Goal: Information Seeking & Learning: Compare options

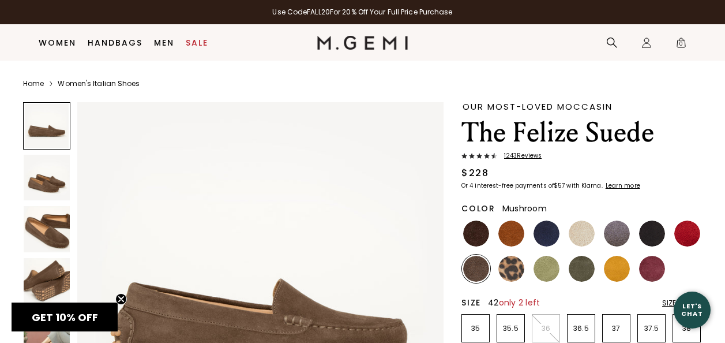
scroll to position [20, 0]
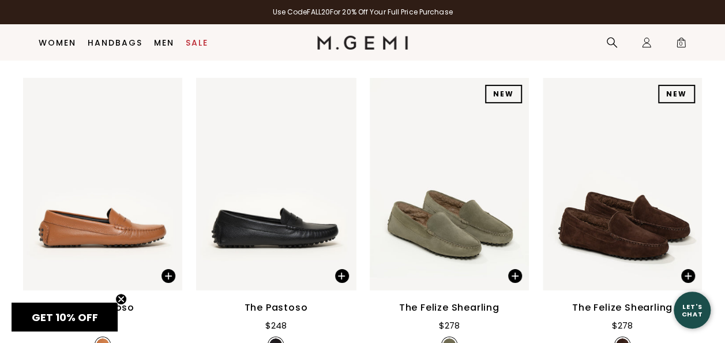
scroll to position [1796, 0]
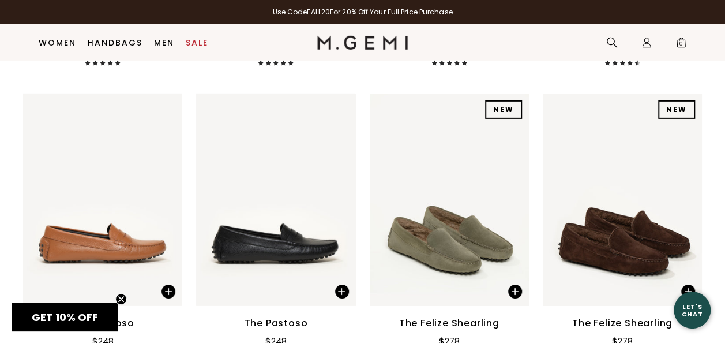
click at [597, 316] on div "The Felize Shearling" at bounding box center [622, 323] width 100 height 14
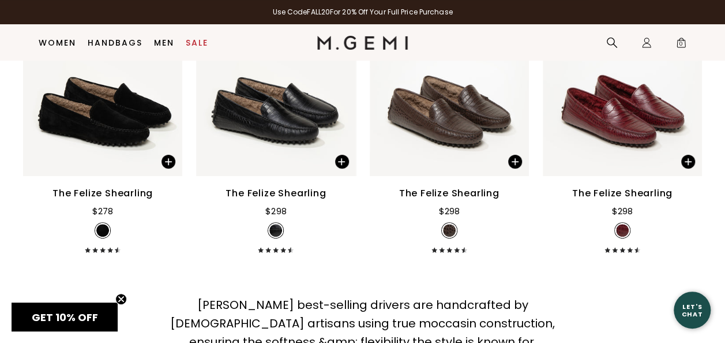
scroll to position [0, 0]
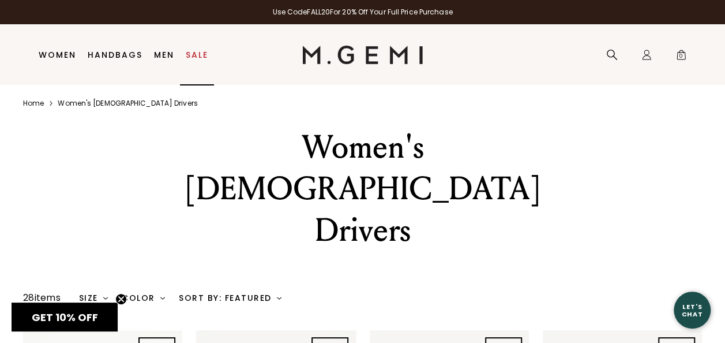
click at [194, 52] on link "Sale" at bounding box center [197, 54] width 22 height 9
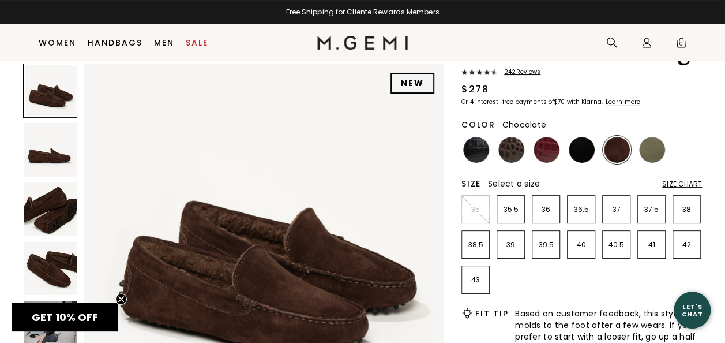
scroll to position [76, 0]
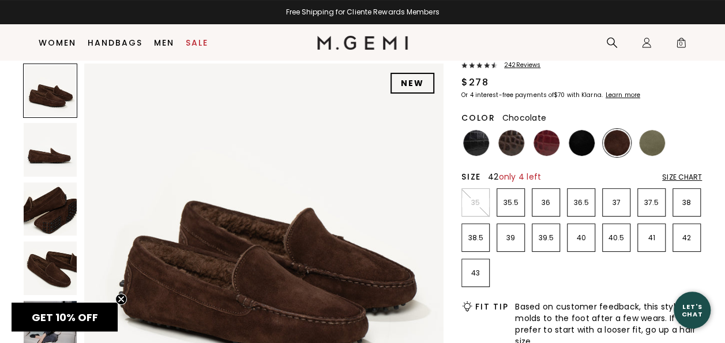
click at [693, 233] on p "42" at bounding box center [686, 237] width 27 height 9
click at [659, 141] on img at bounding box center [652, 143] width 26 height 26
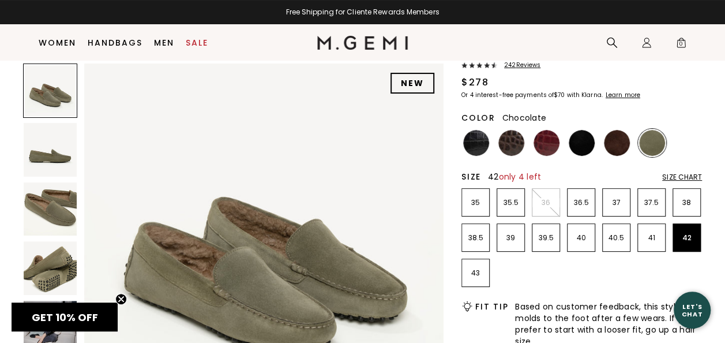
click at [620, 150] on img at bounding box center [617, 143] width 26 height 26
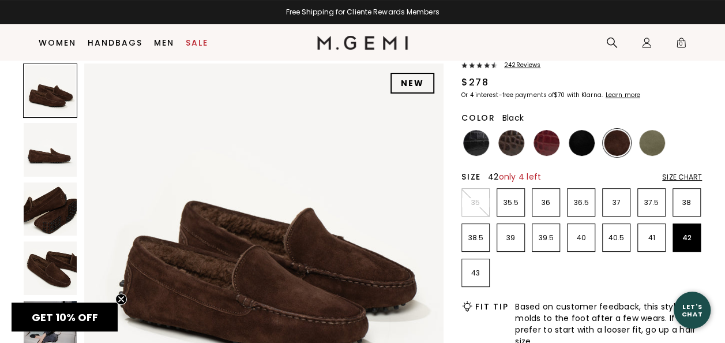
click at [586, 149] on img at bounding box center [582, 143] width 26 height 26
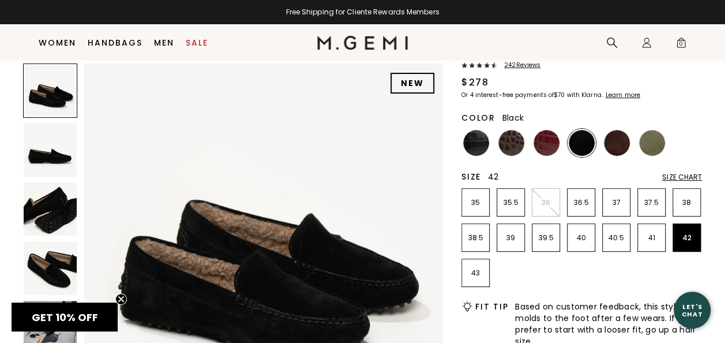
click at [49, 250] on img at bounding box center [50, 267] width 53 height 53
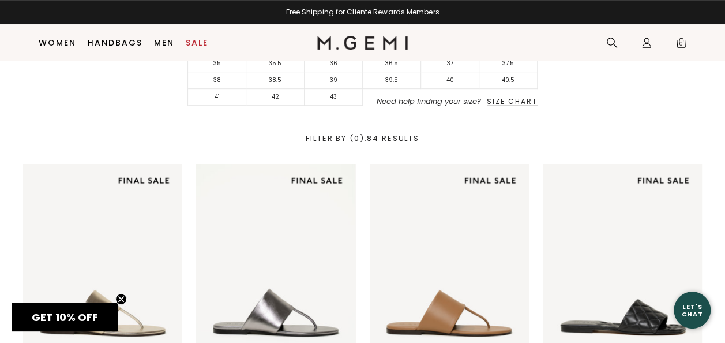
scroll to position [265, 0]
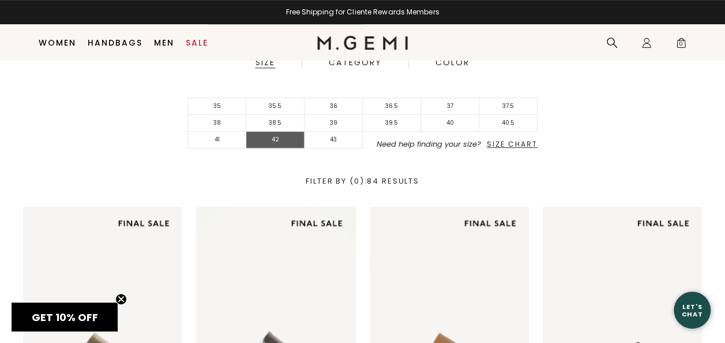
click at [275, 133] on li "42" at bounding box center [275, 140] width 58 height 17
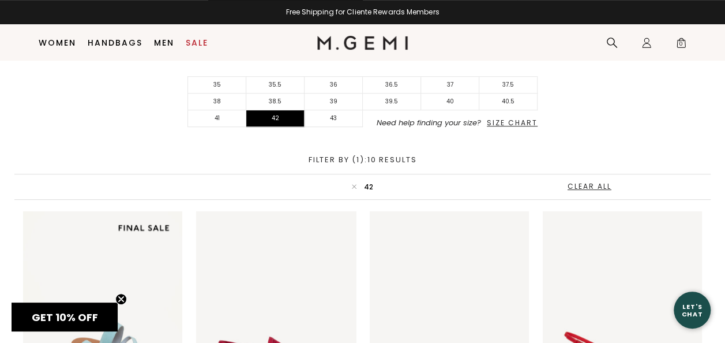
scroll to position [284, 0]
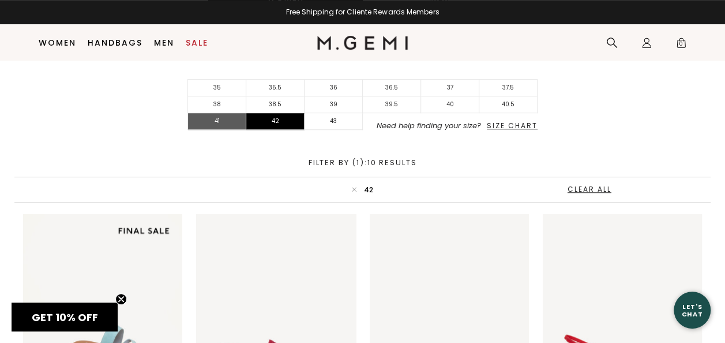
click at [207, 119] on li "41" at bounding box center [217, 121] width 58 height 17
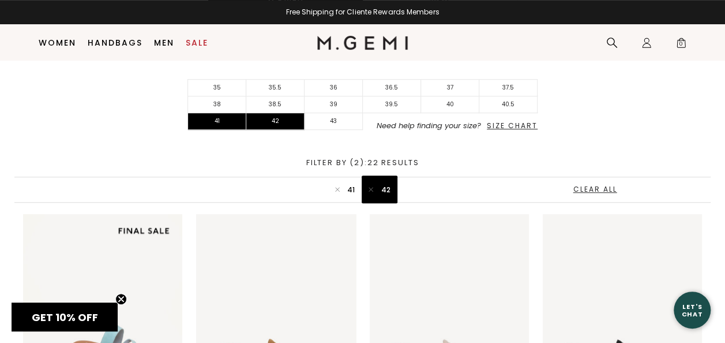
click at [375, 187] on button "icon 42" at bounding box center [380, 189] width 36 height 28
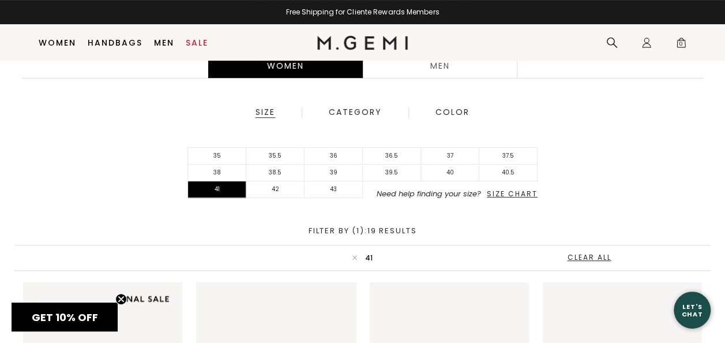
scroll to position [196, 0]
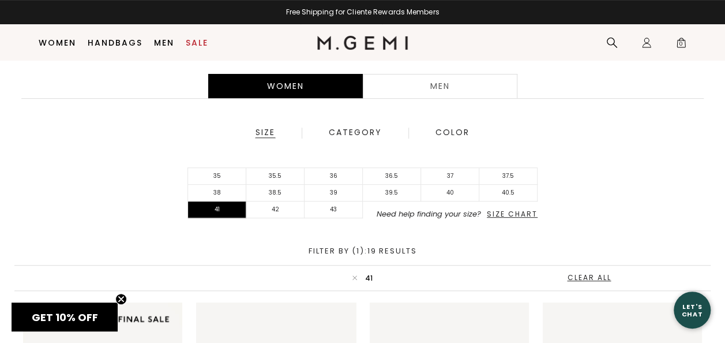
click at [365, 132] on div "Category" at bounding box center [355, 132] width 54 height 10
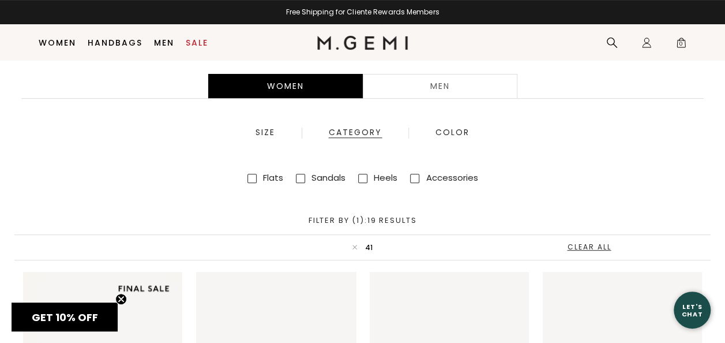
click at [419, 176] on span at bounding box center [414, 178] width 9 height 9
checkbox input "true"
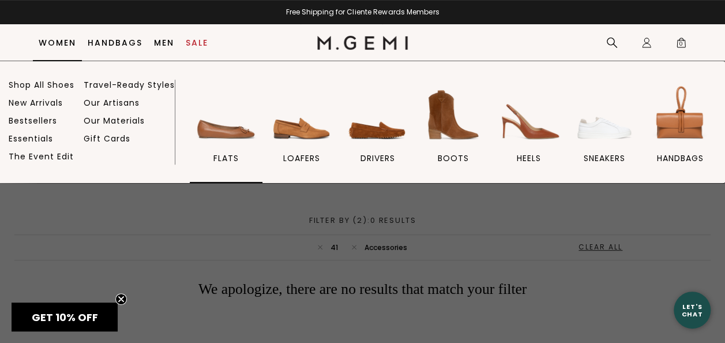
click at [233, 134] on img at bounding box center [226, 114] width 65 height 65
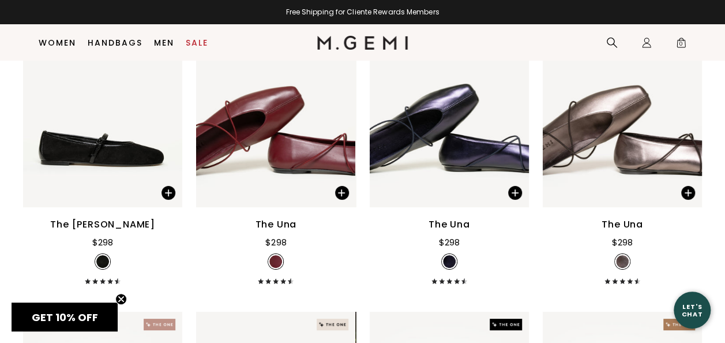
scroll to position [2129, 0]
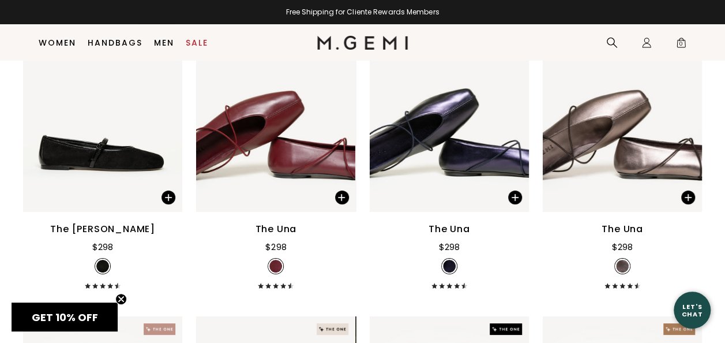
click at [286, 231] on div "The Una" at bounding box center [277, 229] width 42 height 14
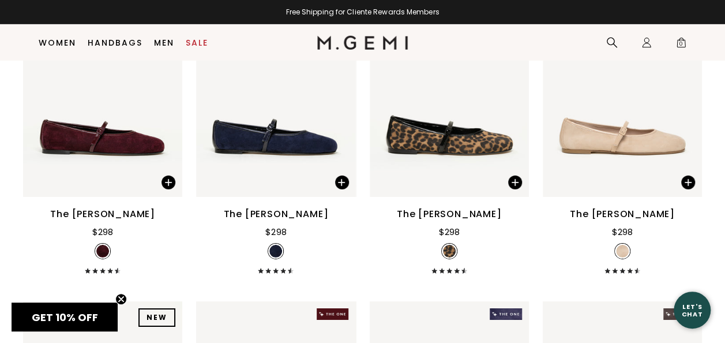
scroll to position [1804, 0]
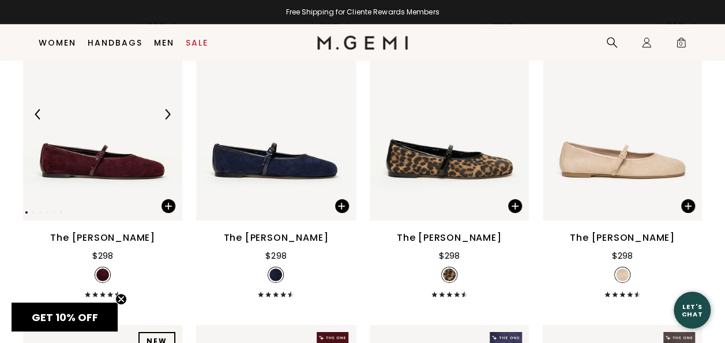
click at [166, 110] on img at bounding box center [167, 114] width 10 height 10
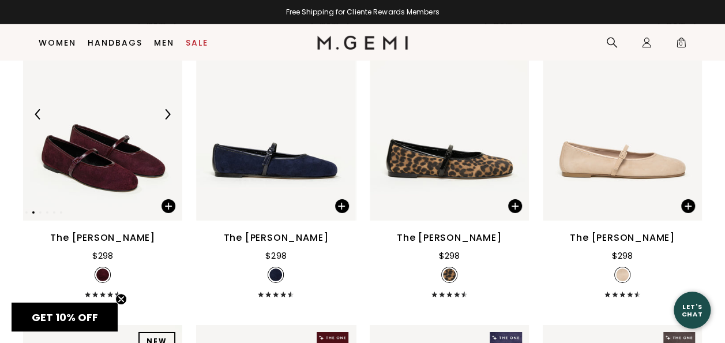
click at [166, 110] on img at bounding box center [167, 114] width 10 height 10
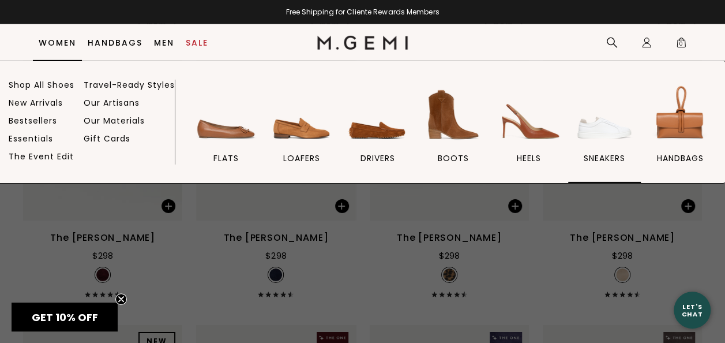
click at [606, 132] on img at bounding box center [604, 114] width 65 height 65
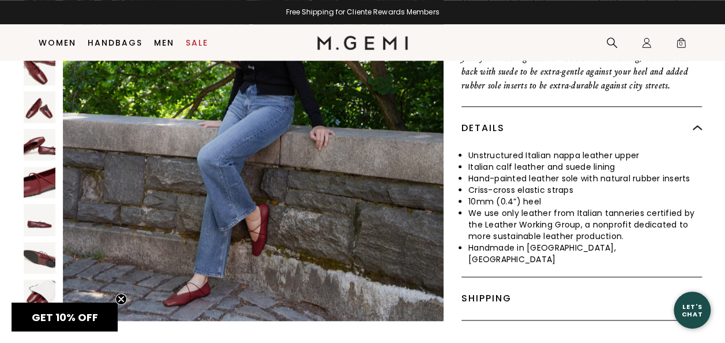
scroll to position [593, 0]
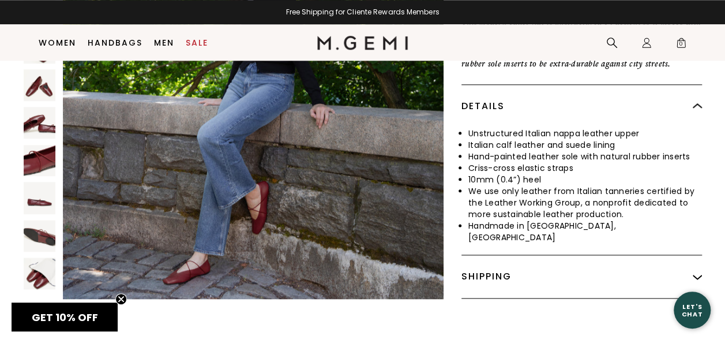
click at [29, 223] on img at bounding box center [40, 235] width 32 height 32
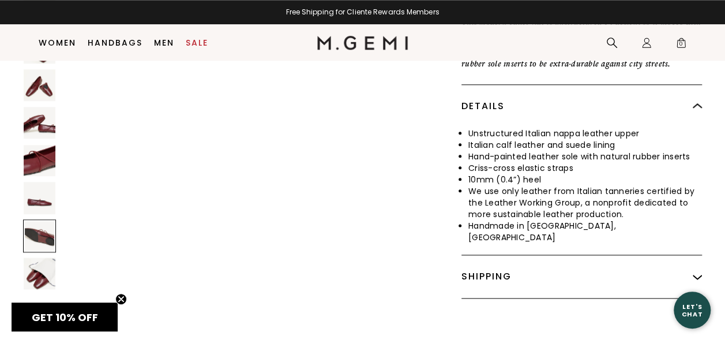
scroll to position [3065, 0]
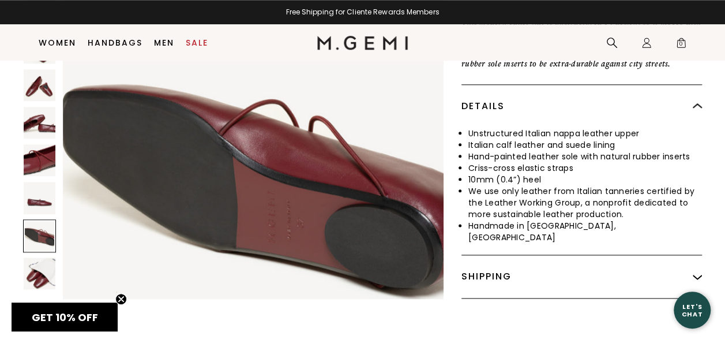
click at [24, 149] on img at bounding box center [40, 160] width 32 height 32
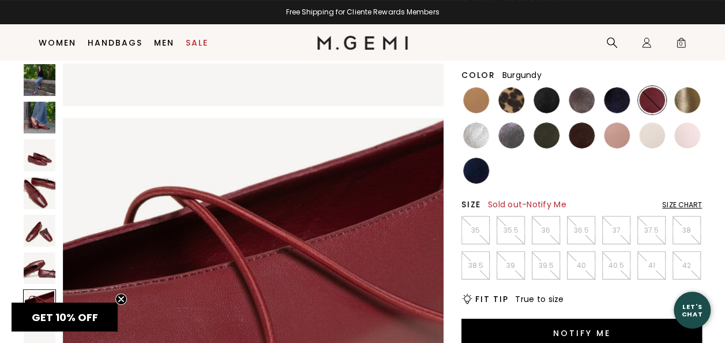
scroll to position [128, 0]
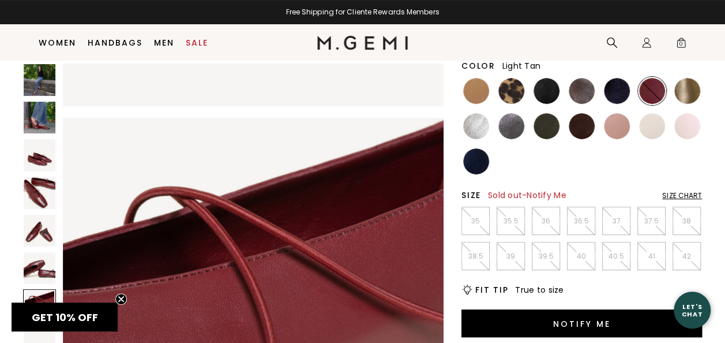
click at [466, 87] on img at bounding box center [476, 91] width 26 height 26
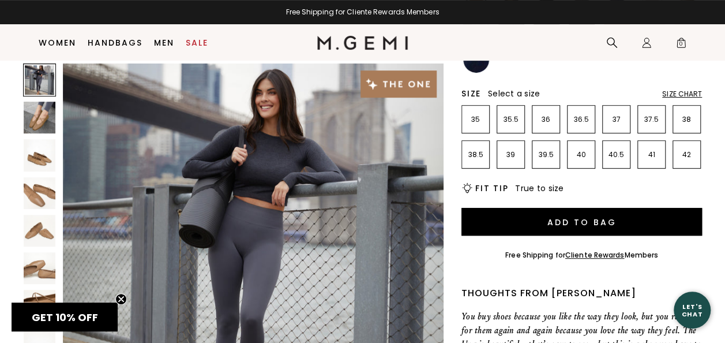
scroll to position [170, 0]
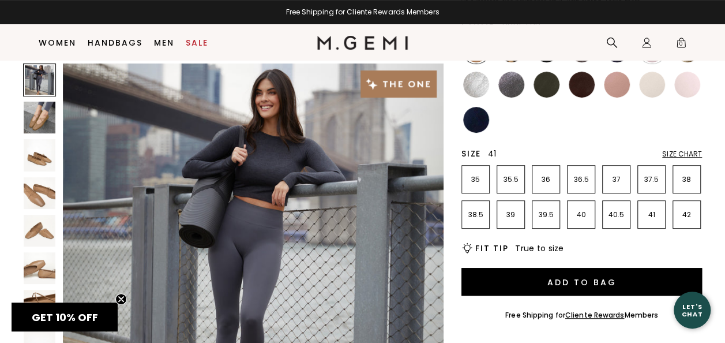
click at [649, 219] on p "41" at bounding box center [651, 214] width 27 height 9
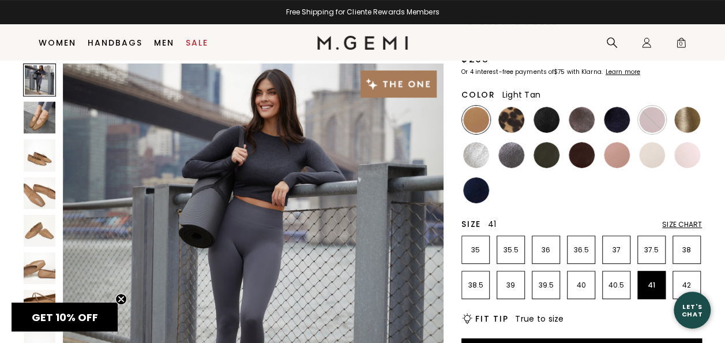
scroll to position [108, 0]
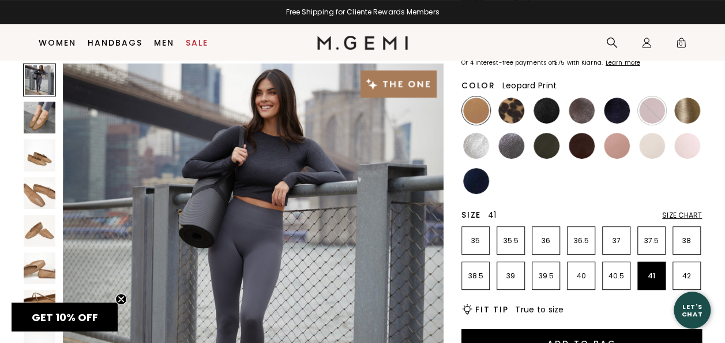
click at [507, 112] on img at bounding box center [511, 110] width 26 height 26
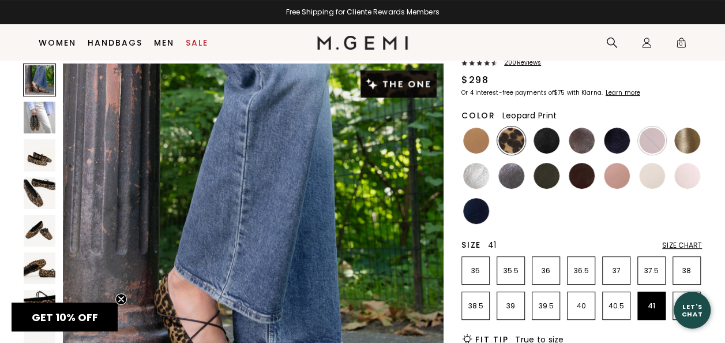
scroll to position [88, 0]
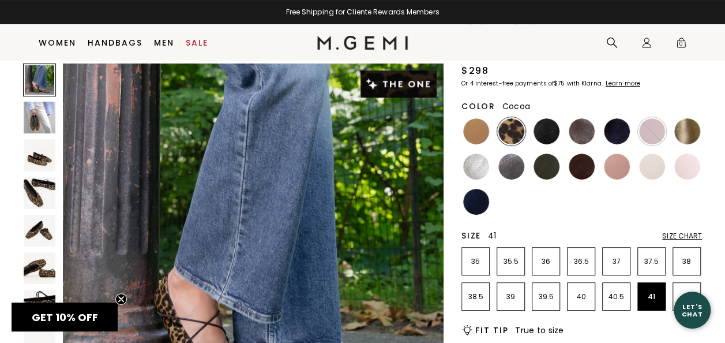
click at [580, 133] on img at bounding box center [582, 131] width 26 height 26
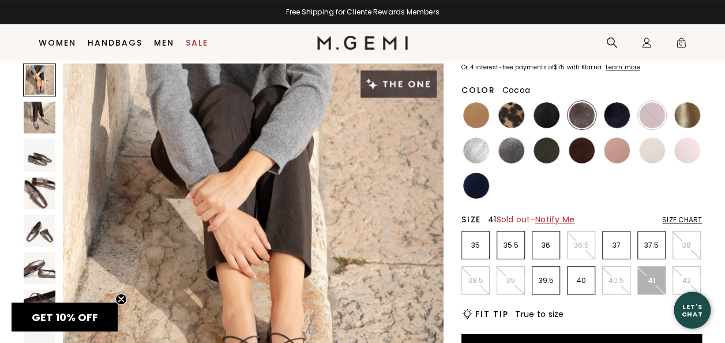
scroll to position [109, 0]
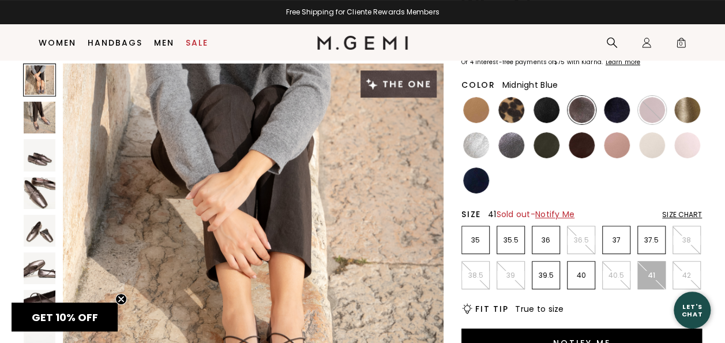
click at [617, 111] on img at bounding box center [617, 110] width 26 height 26
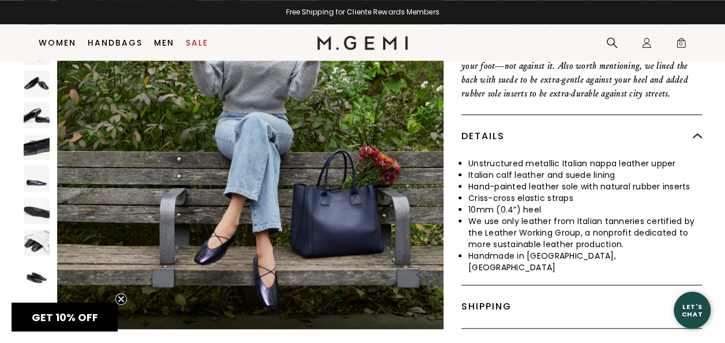
scroll to position [558, 0]
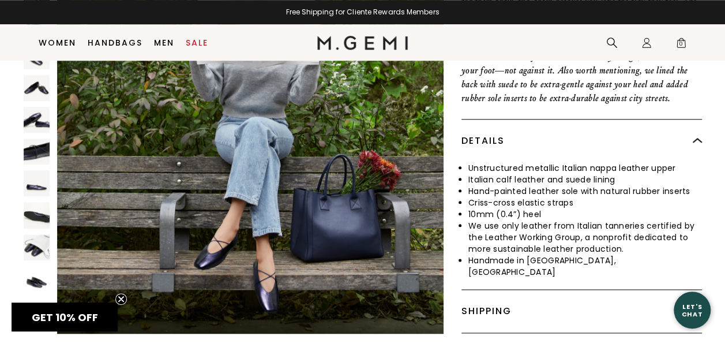
click at [32, 110] on img at bounding box center [37, 119] width 26 height 26
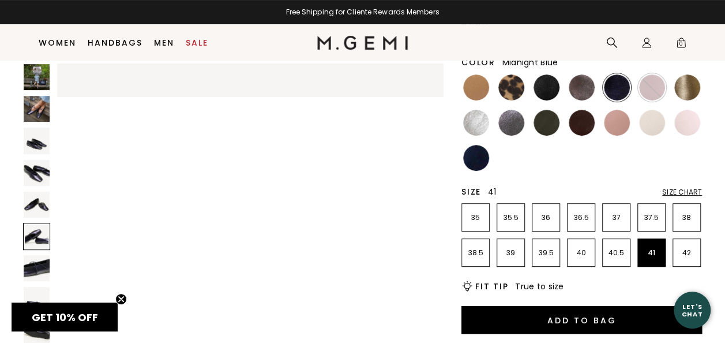
scroll to position [122, 0]
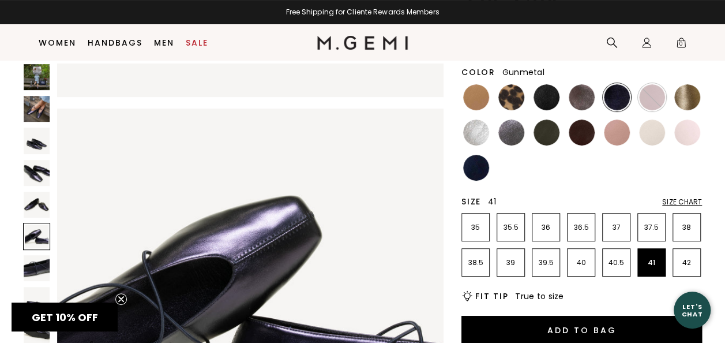
click at [507, 128] on img at bounding box center [511, 132] width 26 height 26
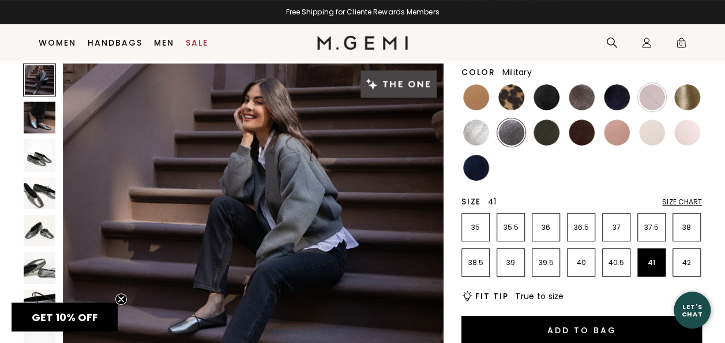
click at [550, 136] on img at bounding box center [547, 132] width 26 height 26
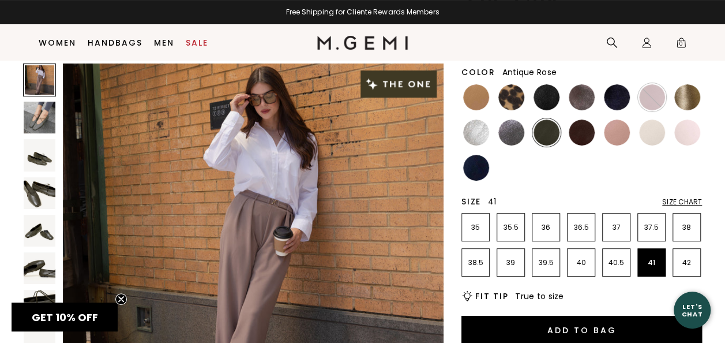
click at [616, 137] on img at bounding box center [617, 132] width 26 height 26
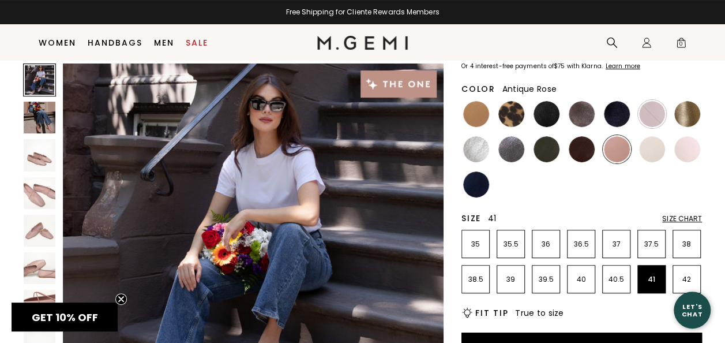
scroll to position [100, 0]
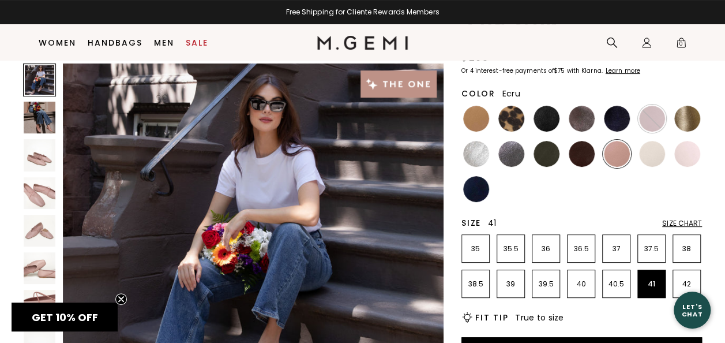
click at [649, 157] on img at bounding box center [652, 154] width 26 height 26
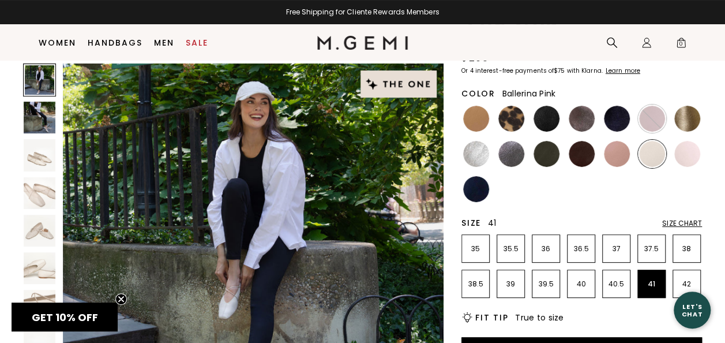
click at [684, 155] on img at bounding box center [687, 154] width 26 height 26
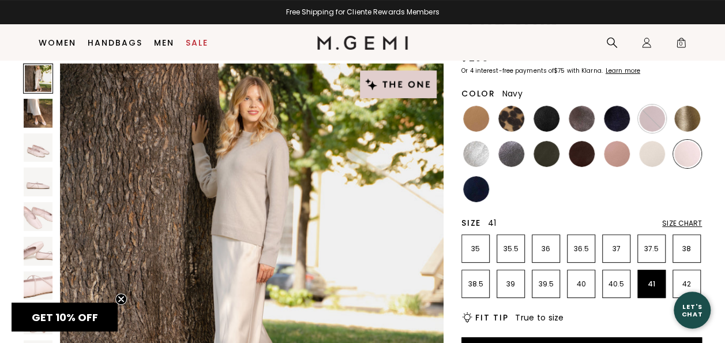
click at [469, 196] on img at bounding box center [476, 189] width 26 height 26
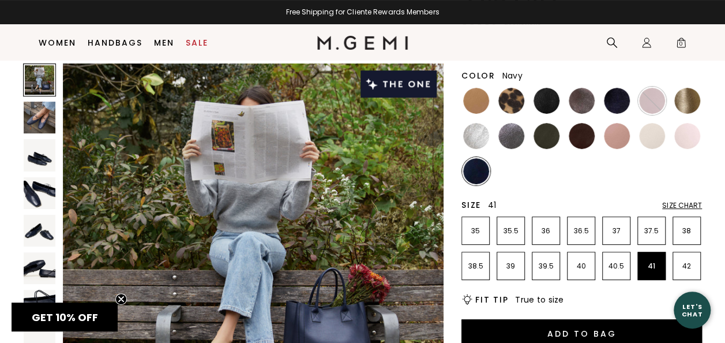
scroll to position [121, 0]
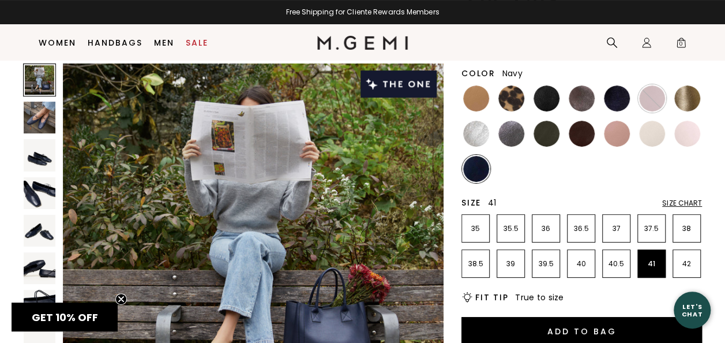
click at [38, 122] on img at bounding box center [40, 118] width 32 height 32
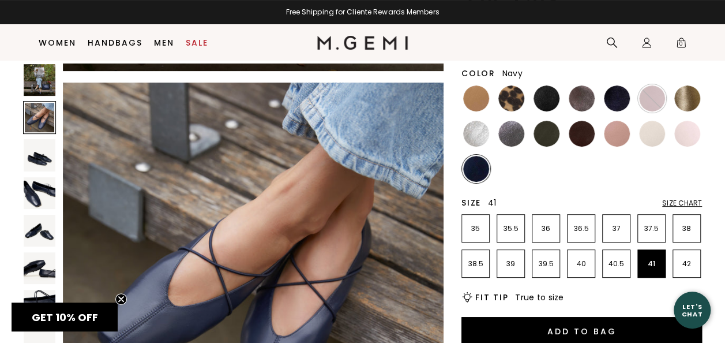
scroll to position [383, 0]
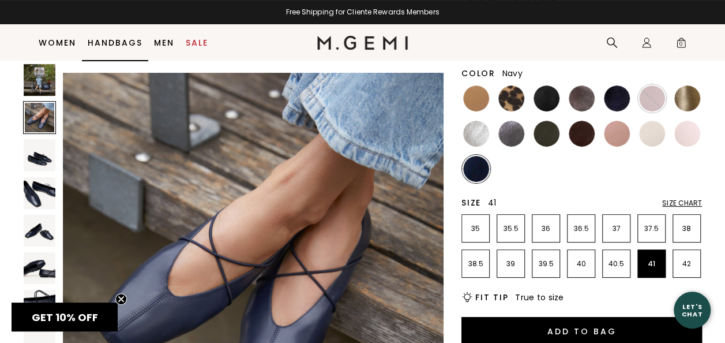
click at [127, 38] on link "Handbags" at bounding box center [115, 42] width 55 height 9
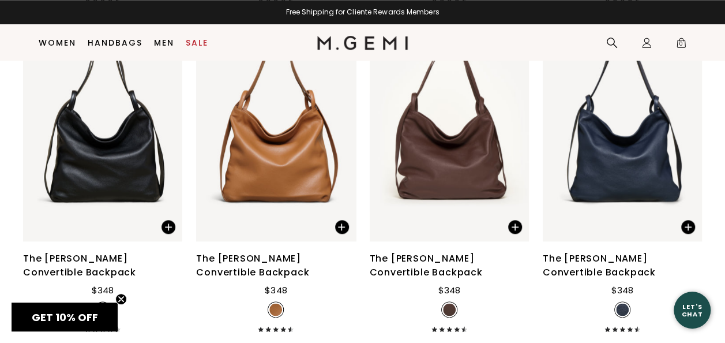
scroll to position [2768, 0]
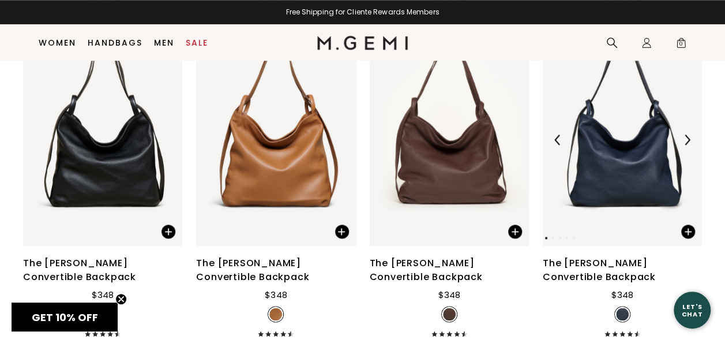
click at [613, 177] on img at bounding box center [622, 139] width 159 height 212
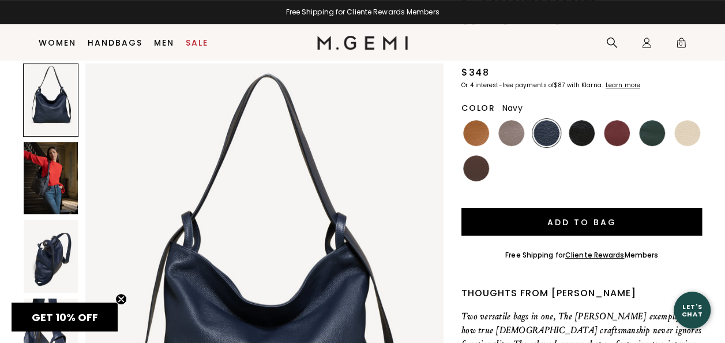
scroll to position [169, 0]
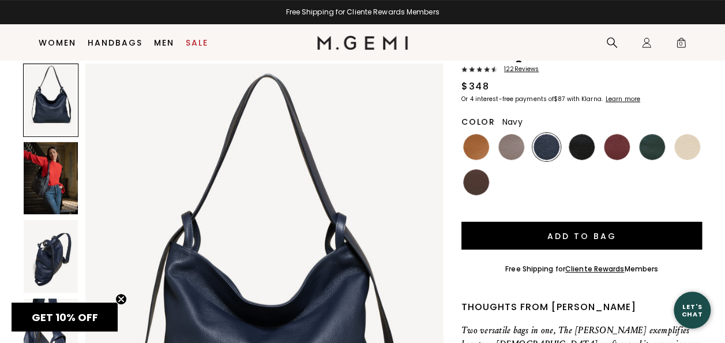
click at [55, 175] on img at bounding box center [51, 178] width 54 height 72
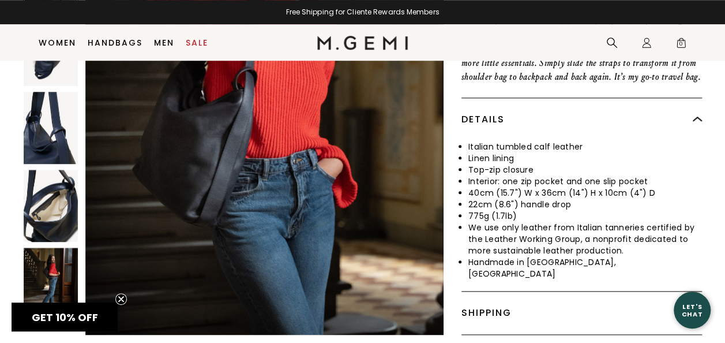
scroll to position [498, 0]
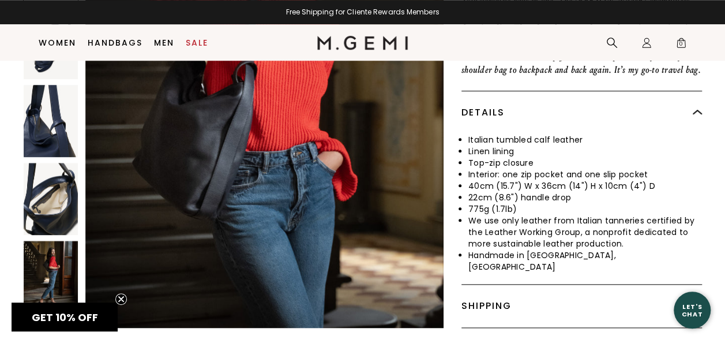
click at [50, 172] on img at bounding box center [51, 199] width 54 height 72
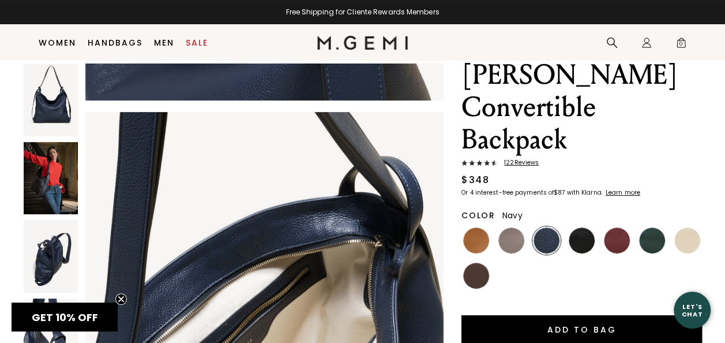
scroll to position [72, 0]
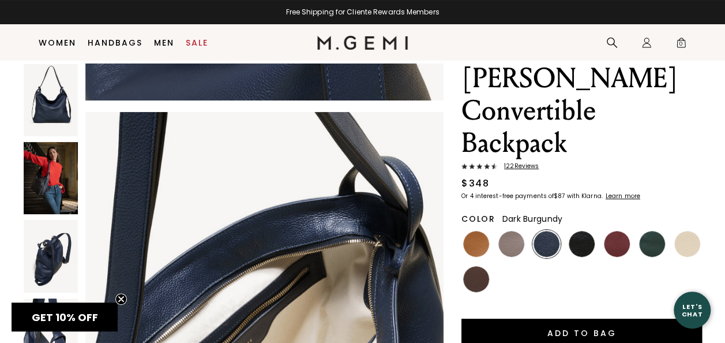
click at [617, 231] on img at bounding box center [617, 244] width 26 height 26
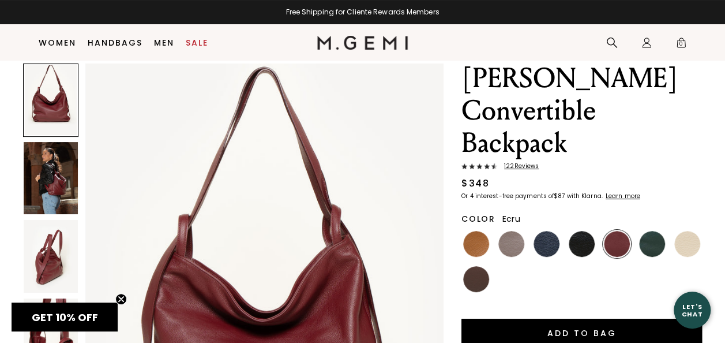
click at [681, 231] on img at bounding box center [687, 244] width 26 height 26
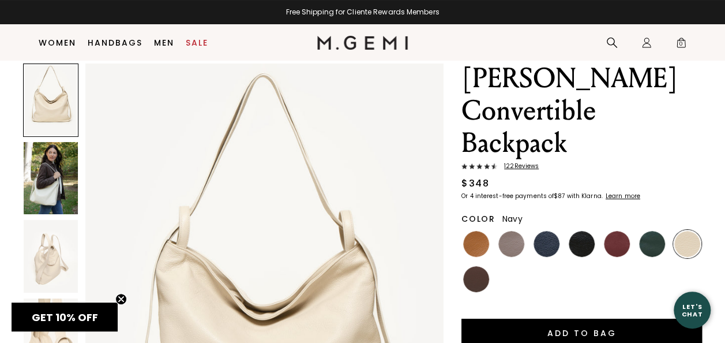
click at [554, 231] on img at bounding box center [547, 244] width 26 height 26
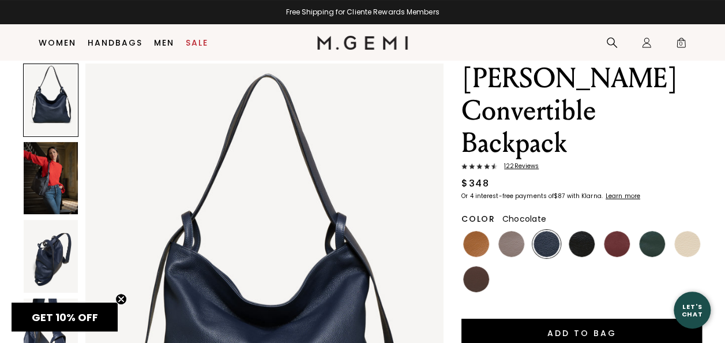
click at [468, 266] on img at bounding box center [476, 279] width 26 height 26
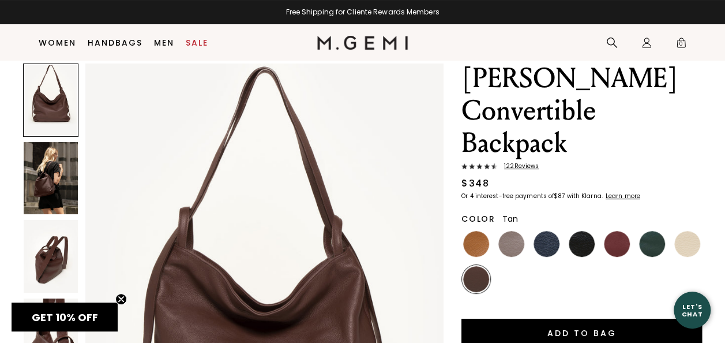
click at [471, 231] on img at bounding box center [476, 244] width 26 height 26
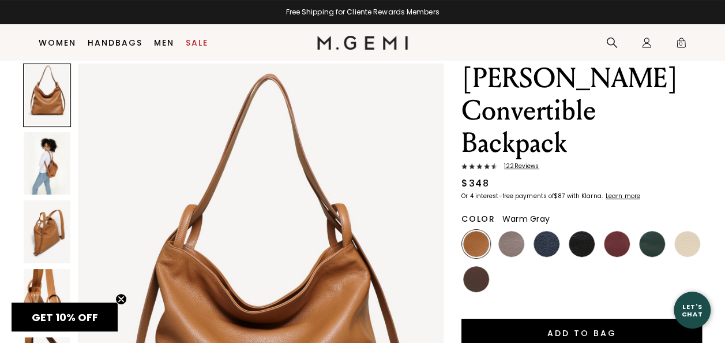
click at [509, 231] on img at bounding box center [511, 244] width 26 height 26
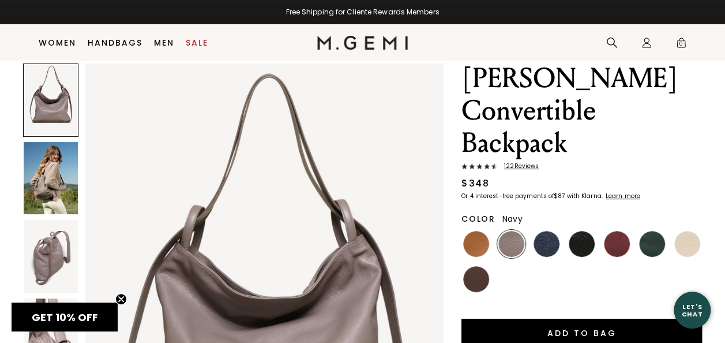
click at [550, 231] on img at bounding box center [547, 244] width 26 height 26
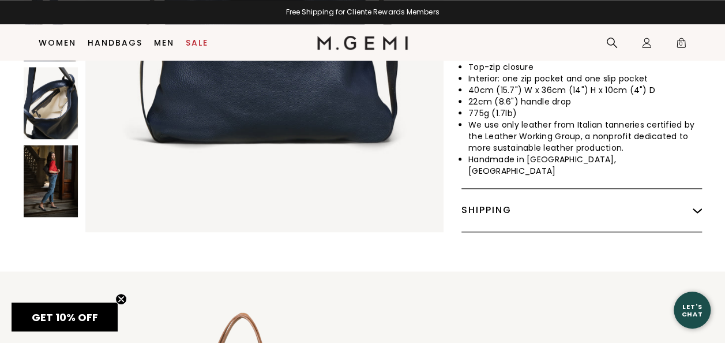
scroll to position [586, 0]
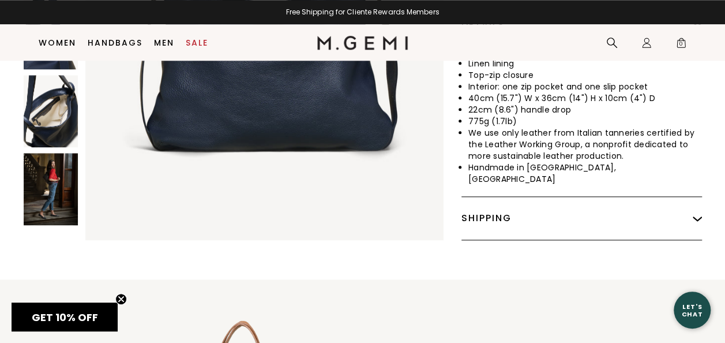
click at [50, 156] on img at bounding box center [51, 189] width 54 height 72
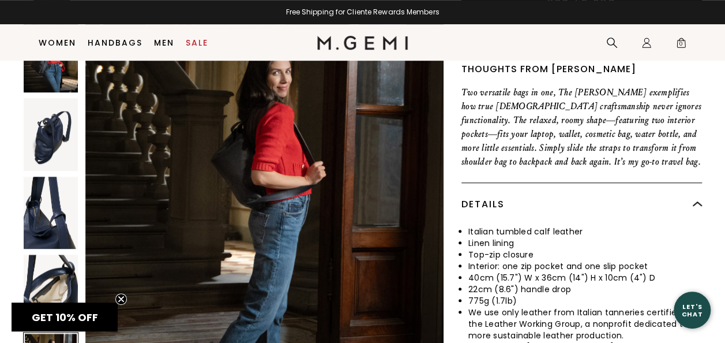
scroll to position [422, 0]
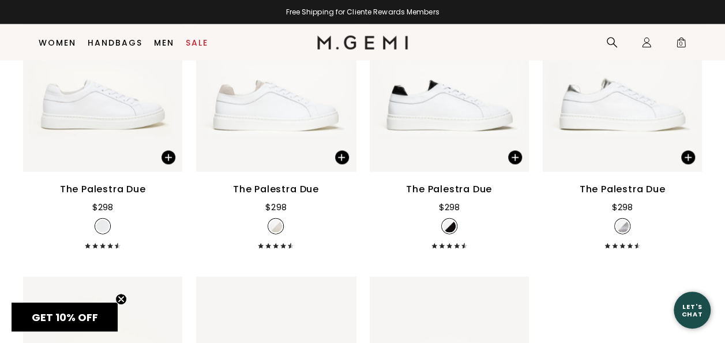
scroll to position [1198, 0]
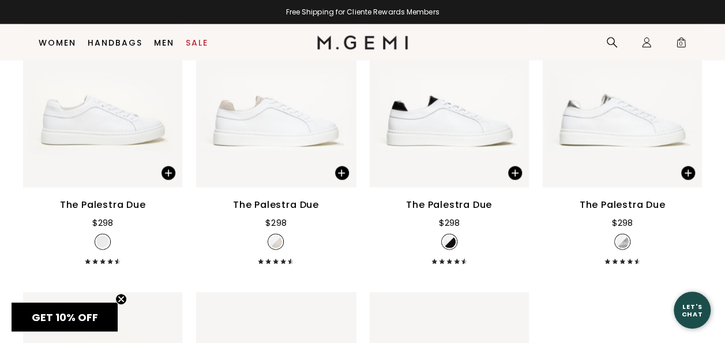
click at [448, 239] on img at bounding box center [449, 241] width 13 height 13
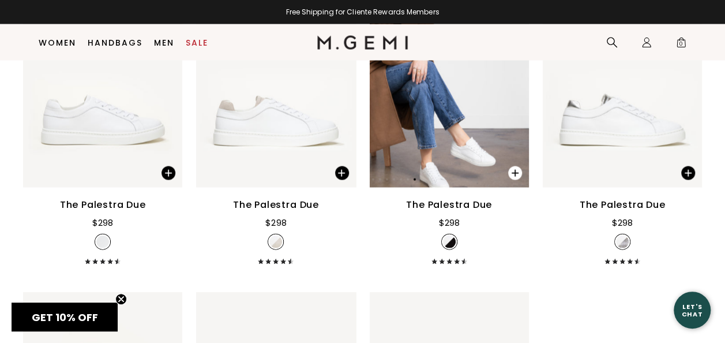
click at [515, 170] on span at bounding box center [515, 173] width 14 height 14
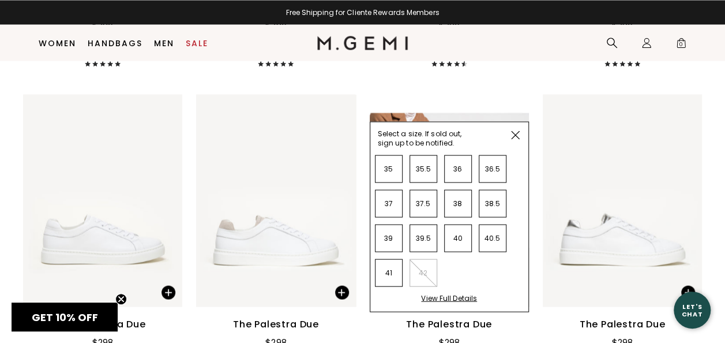
scroll to position [1085, 0]
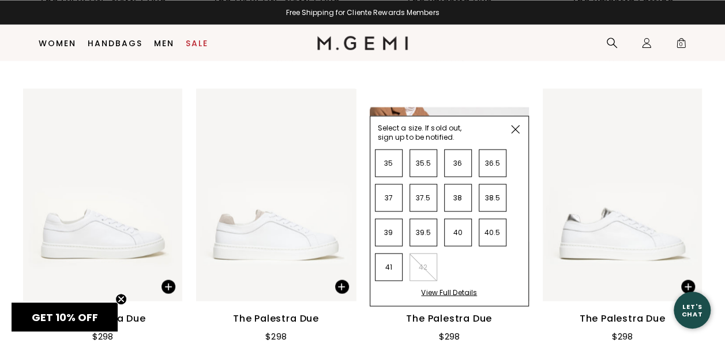
click at [466, 297] on div "View Full Details" at bounding box center [449, 296] width 56 height 18
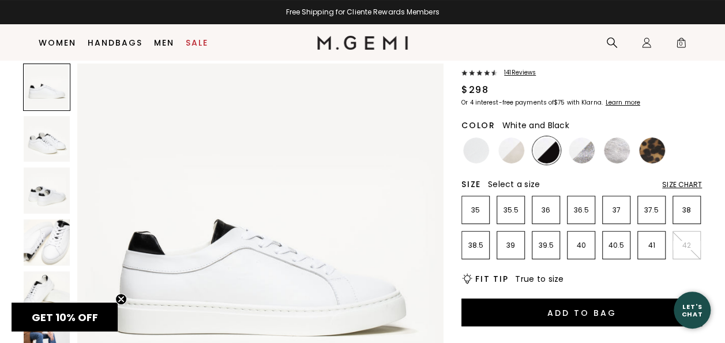
scroll to position [69, 0]
click at [477, 155] on img at bounding box center [476, 150] width 26 height 26
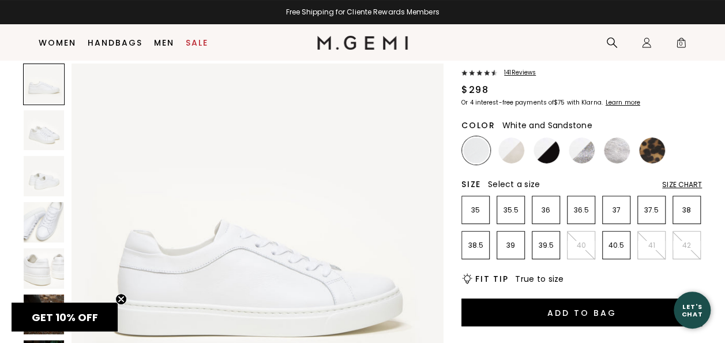
click at [511, 162] on img at bounding box center [511, 150] width 26 height 26
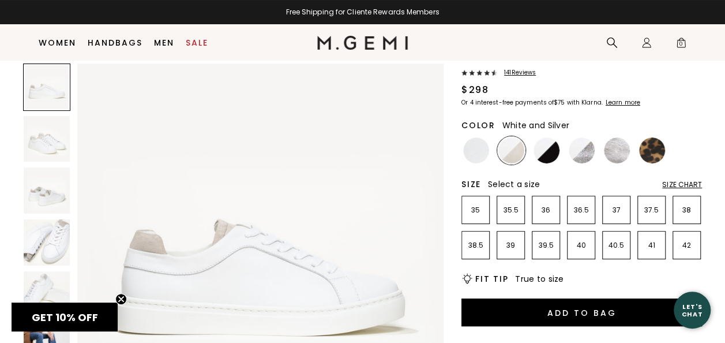
click at [582, 154] on img at bounding box center [582, 150] width 26 height 26
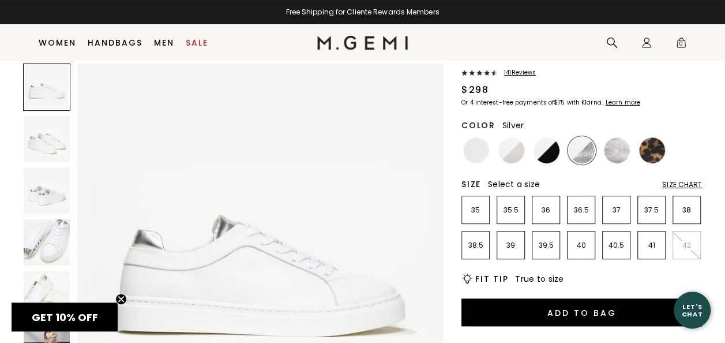
click at [614, 157] on img at bounding box center [617, 150] width 26 height 26
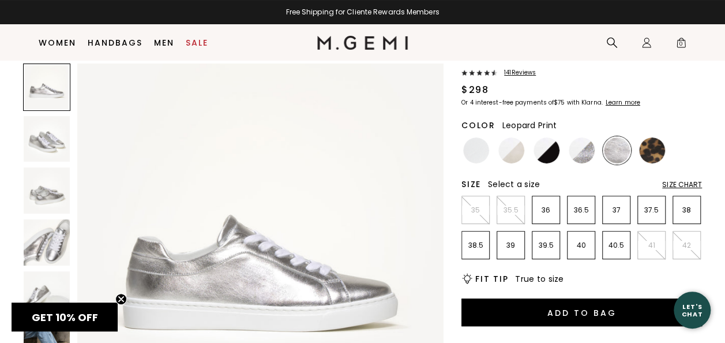
click at [651, 153] on img at bounding box center [652, 150] width 26 height 26
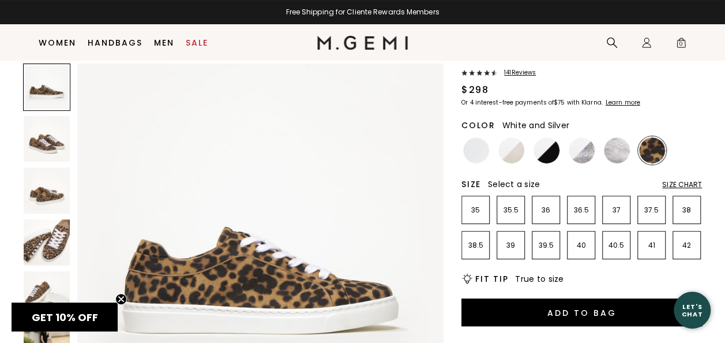
click at [582, 159] on img at bounding box center [582, 150] width 26 height 26
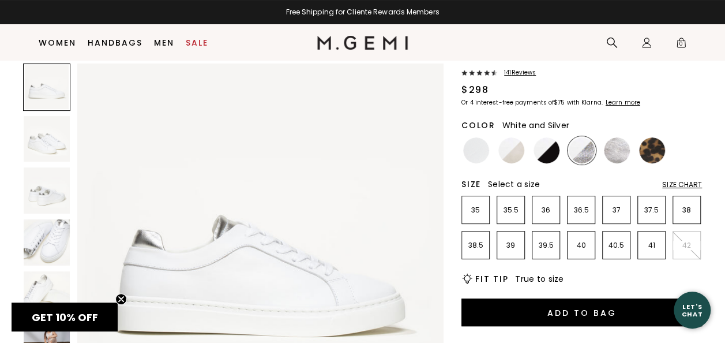
click at [37, 241] on img at bounding box center [47, 242] width 46 height 46
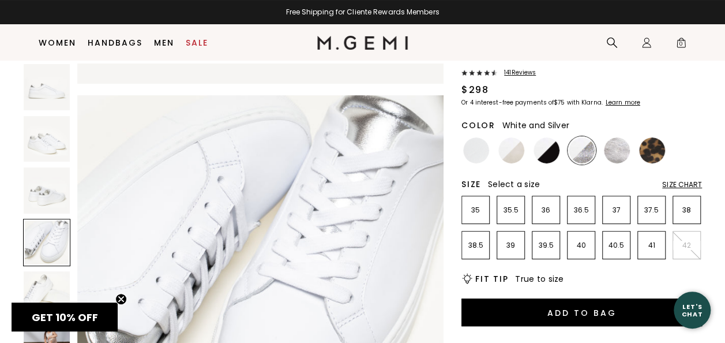
scroll to position [1107, 0]
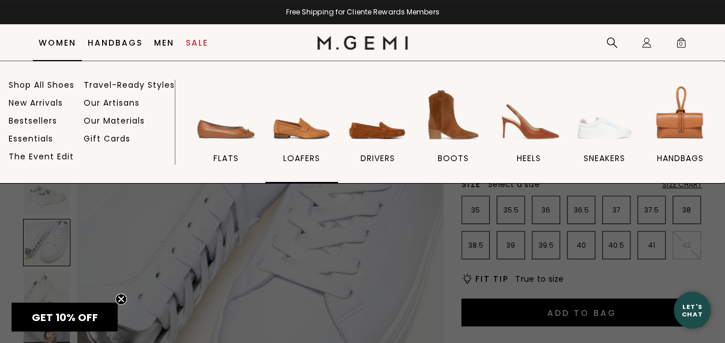
click at [312, 138] on img at bounding box center [301, 114] width 65 height 65
